Goal: Task Accomplishment & Management: Manage account settings

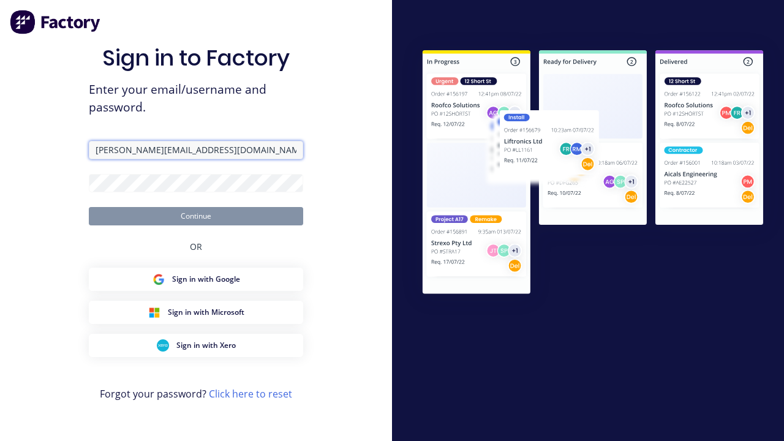
type input "[PERSON_NAME][EMAIL_ADDRESS][DOMAIN_NAME]"
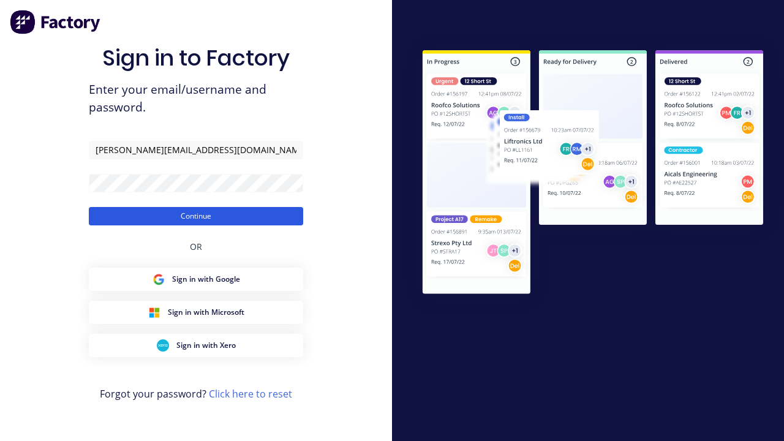
click at [196, 216] on button "Continue" at bounding box center [196, 216] width 214 height 18
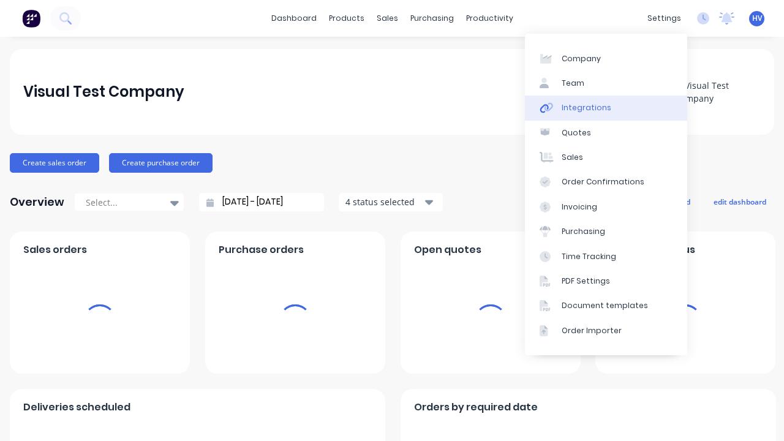
click at [606, 108] on link "Integrations" at bounding box center [606, 108] width 162 height 25
